Goal: Task Accomplishment & Management: Manage account settings

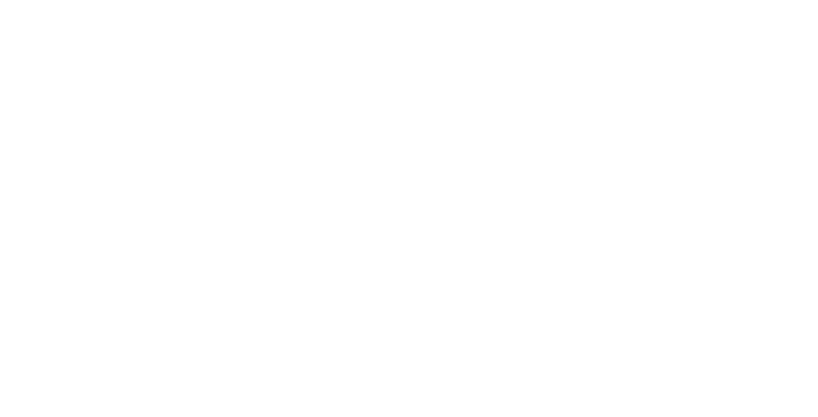
type input "**********"
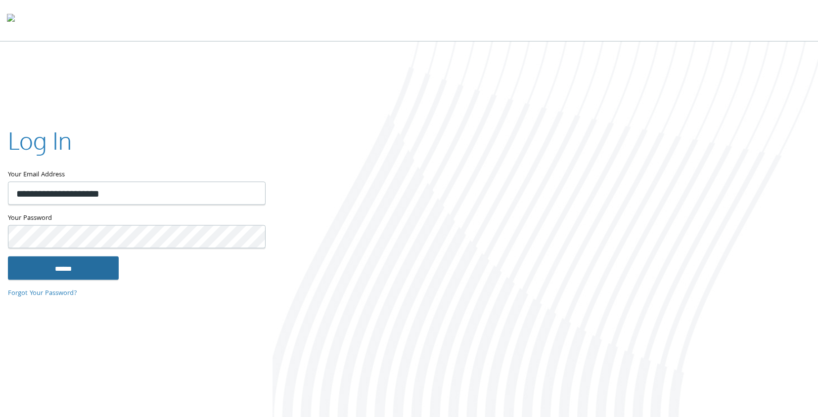
click at [89, 265] on input "******" at bounding box center [63, 269] width 111 height 24
type input "**********"
